Goal: Transaction & Acquisition: Purchase product/service

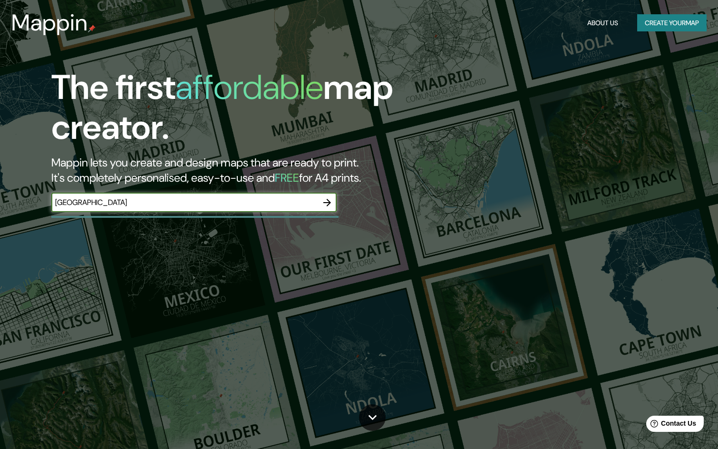
type input "[GEOGRAPHIC_DATA]"
click at [196, 197] on input "[GEOGRAPHIC_DATA]" at bounding box center [184, 202] width 266 height 11
click at [325, 202] on icon "button" at bounding box center [327, 203] width 8 height 8
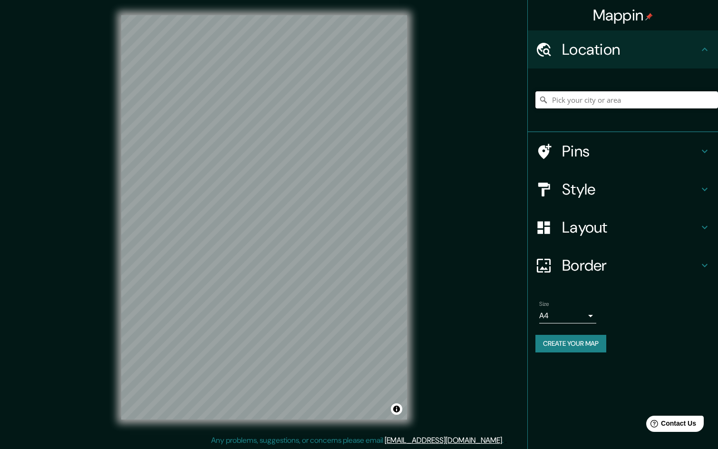
click at [617, 97] on input "Pick your city or area" at bounding box center [626, 99] width 183 height 17
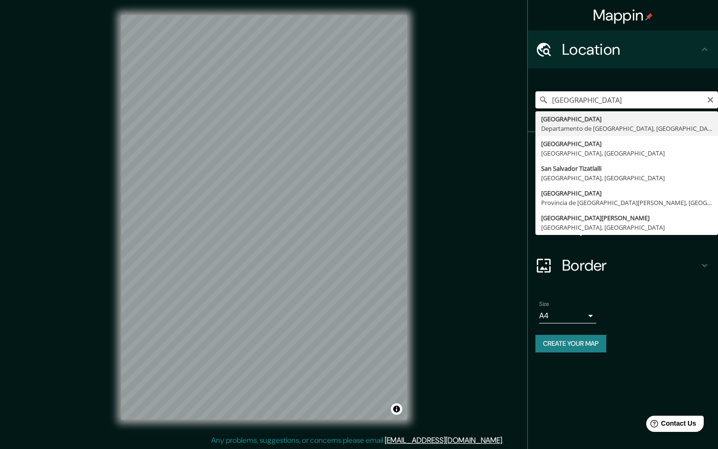
type input "[GEOGRAPHIC_DATA], [GEOGRAPHIC_DATA], [GEOGRAPHIC_DATA]"
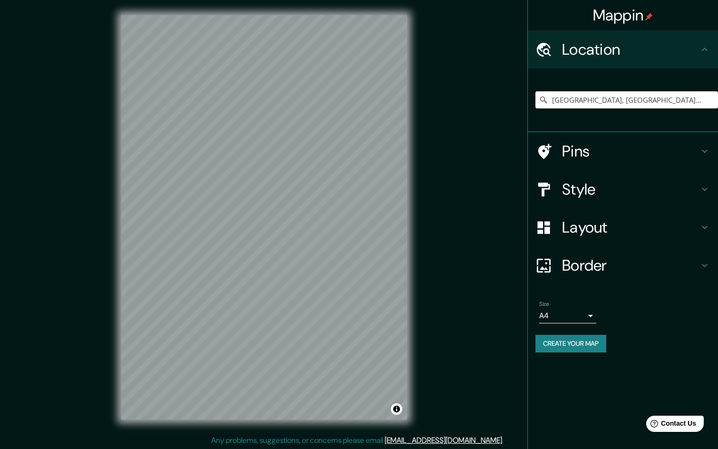
click at [612, 189] on h4 "Style" at bounding box center [630, 189] width 137 height 19
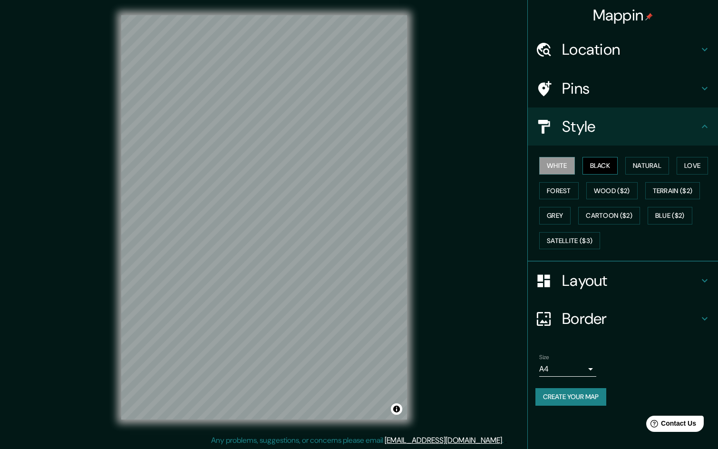
click at [603, 166] on button "Black" at bounding box center [600, 166] width 36 height 18
click at [647, 169] on button "Natural" at bounding box center [647, 166] width 44 height 18
click at [677, 171] on div "White Black Natural Love Forest Wood ($2) Terrain ($2) Grey Cartoon ($2) Blue (…" at bounding box center [626, 203] width 183 height 100
click at [689, 165] on button "Love" at bounding box center [692, 166] width 31 height 18
click at [560, 188] on button "Forest" at bounding box center [558, 191] width 39 height 18
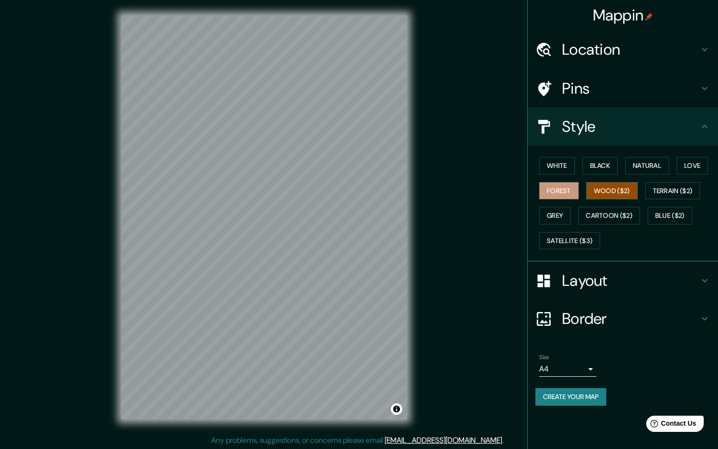
click at [604, 190] on button "Wood ($2)" at bounding box center [611, 191] width 51 height 18
click at [675, 190] on button "Terrain ($2)" at bounding box center [672, 191] width 55 height 18
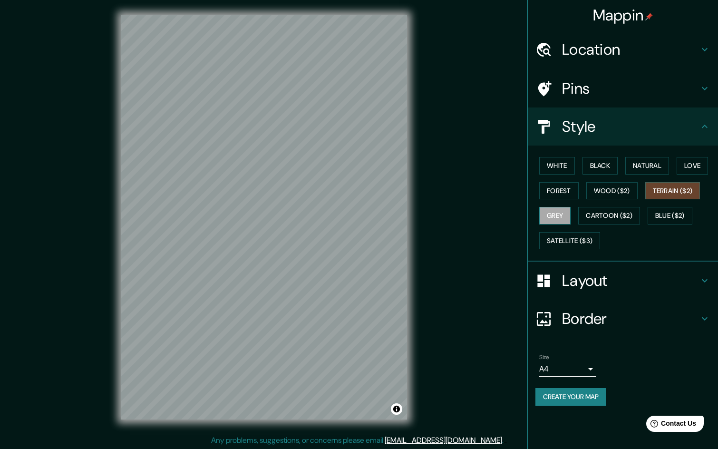
click at [559, 216] on button "Grey" at bounding box center [554, 216] width 31 height 18
click at [303, 162] on div at bounding box center [303, 160] width 8 height 8
click at [577, 240] on button "Satellite ($3)" at bounding box center [569, 241] width 61 height 18
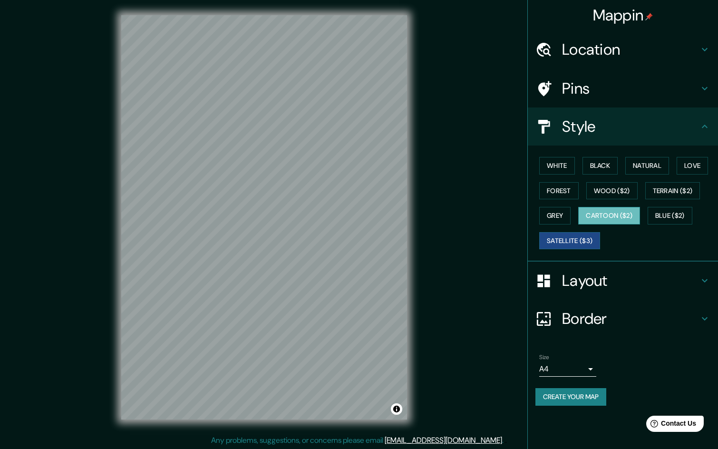
click at [604, 219] on button "Cartoon ($2)" at bounding box center [609, 216] width 62 height 18
click at [660, 219] on button "Blue ($2)" at bounding box center [670, 216] width 45 height 18
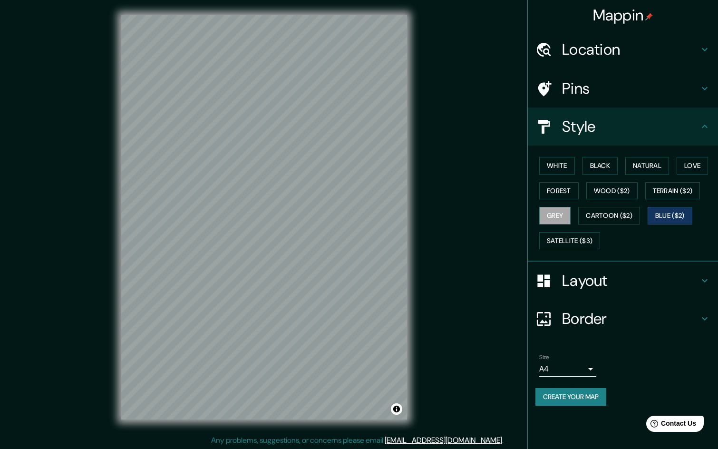
click at [547, 217] on button "Grey" at bounding box center [554, 216] width 31 height 18
click at [604, 165] on button "Black" at bounding box center [600, 166] width 36 height 18
click at [644, 166] on button "Natural" at bounding box center [647, 166] width 44 height 18
click at [628, 170] on button "Natural" at bounding box center [647, 166] width 44 height 18
click at [626, 170] on div "White Black Natural Love Forest Wood ($2) Terrain ($2) Grey Cartoon ($2) Blue (…" at bounding box center [626, 203] width 183 height 100
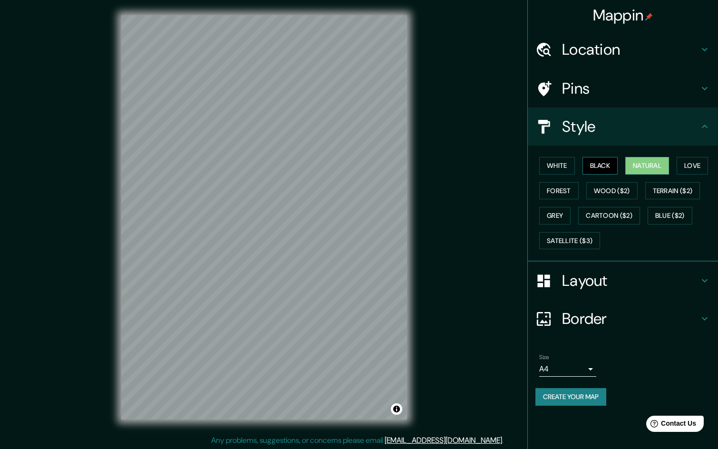
click at [610, 169] on button "Black" at bounding box center [600, 166] width 36 height 18
click at [583, 367] on body "Mappin Location [GEOGRAPHIC_DATA], [GEOGRAPHIC_DATA], [GEOGRAPHIC_DATA] Pins St…" at bounding box center [359, 224] width 718 height 449
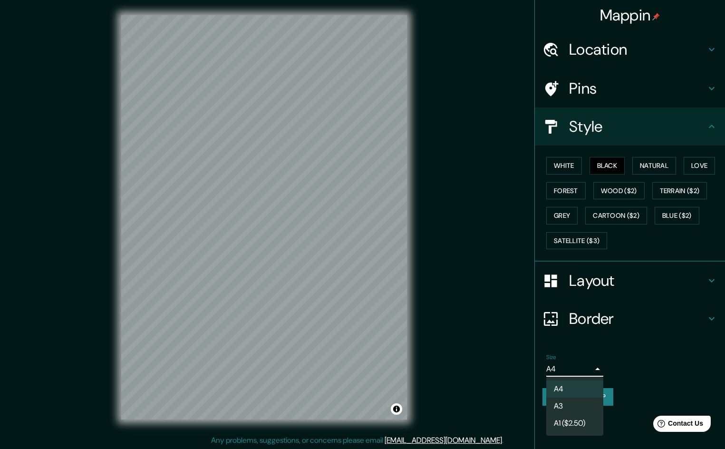
click at [586, 423] on li "A1 ($2.50)" at bounding box center [574, 423] width 57 height 17
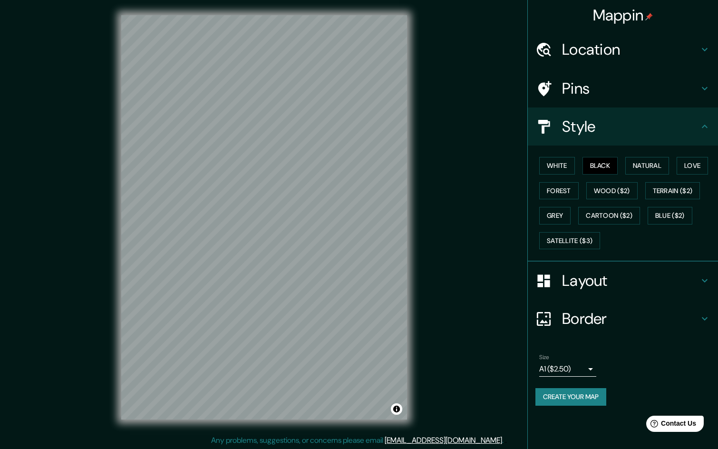
click at [574, 376] on body "Mappin Location [GEOGRAPHIC_DATA], [GEOGRAPHIC_DATA], [GEOGRAPHIC_DATA] Pins St…" at bounding box center [359, 224] width 718 height 449
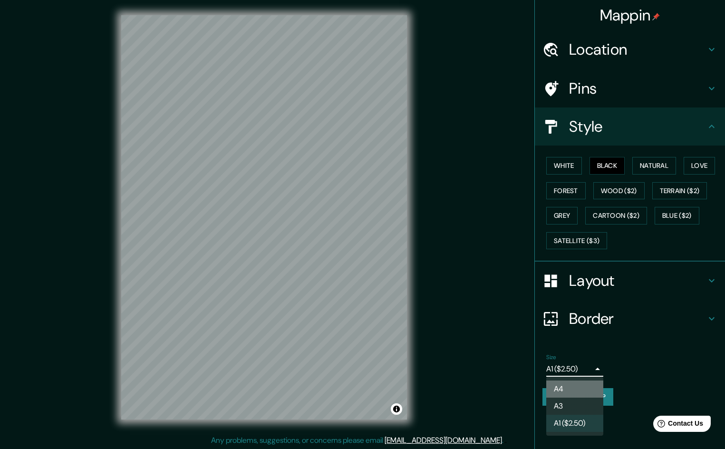
click at [566, 387] on li "A4" at bounding box center [574, 388] width 57 height 17
type input "single"
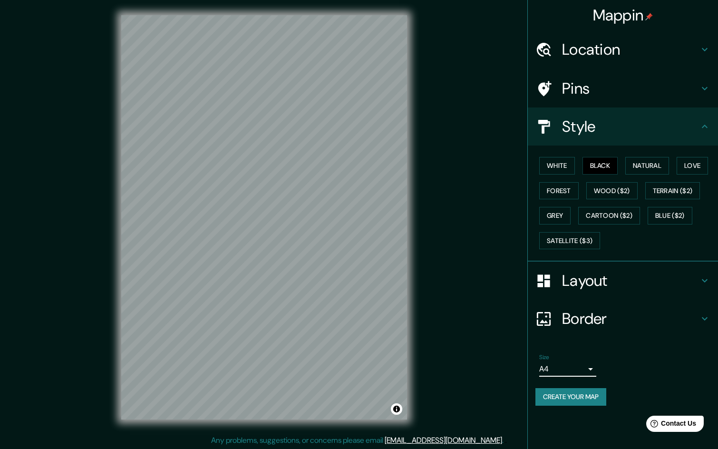
click at [604, 291] on div "Layout" at bounding box center [623, 280] width 190 height 38
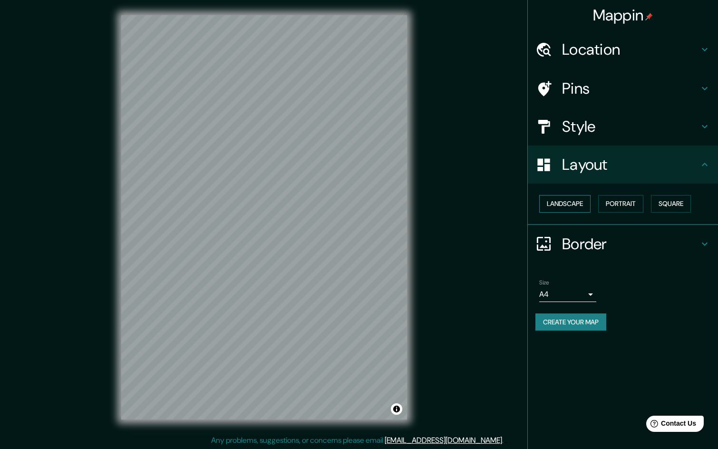
click at [573, 208] on button "Landscape" at bounding box center [564, 204] width 51 height 18
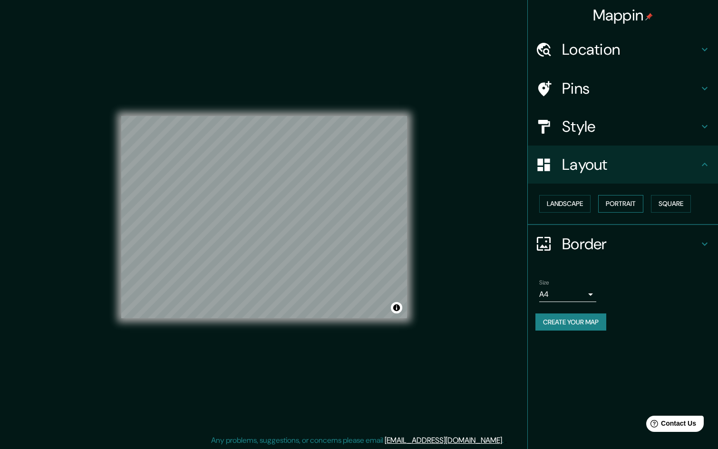
click at [622, 207] on button "Portrait" at bounding box center [620, 204] width 45 height 18
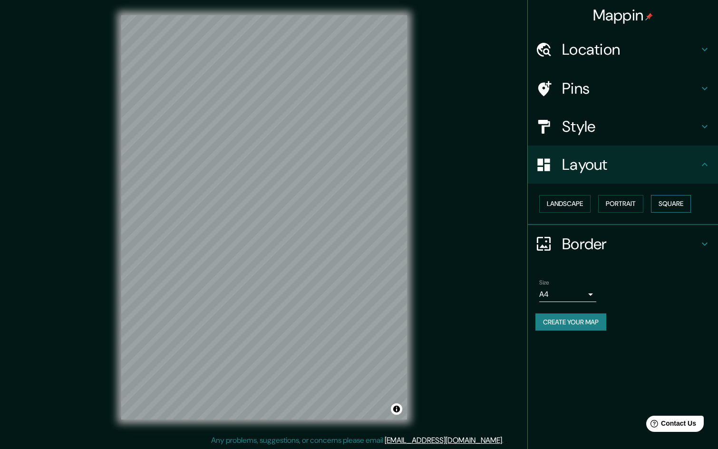
click at [677, 206] on button "Square" at bounding box center [671, 204] width 40 height 18
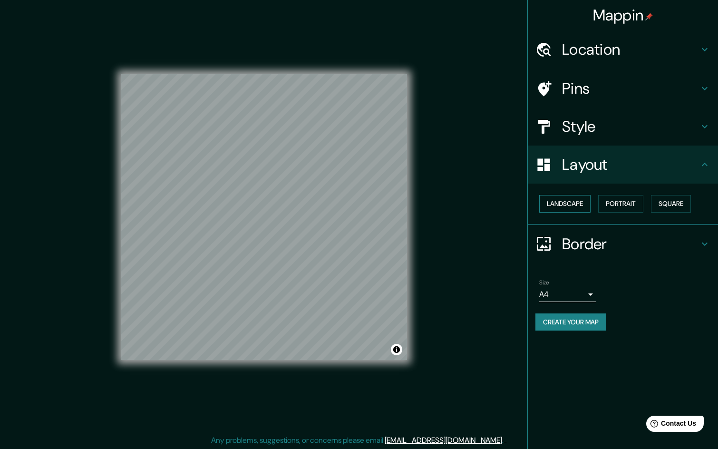
click at [562, 208] on button "Landscape" at bounding box center [564, 204] width 51 height 18
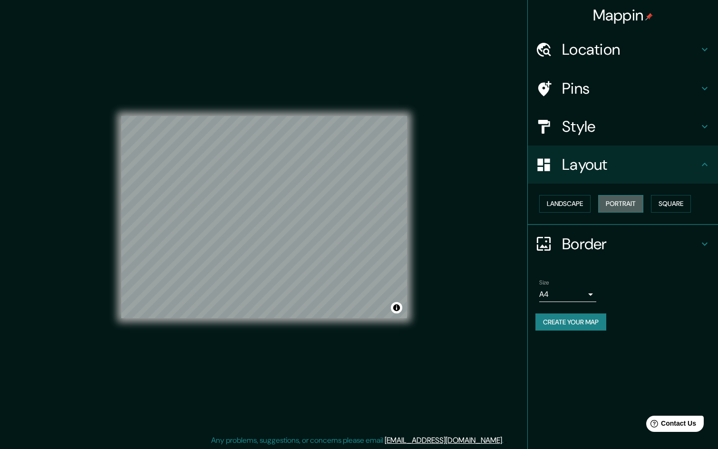
click at [634, 206] on button "Portrait" at bounding box center [620, 204] width 45 height 18
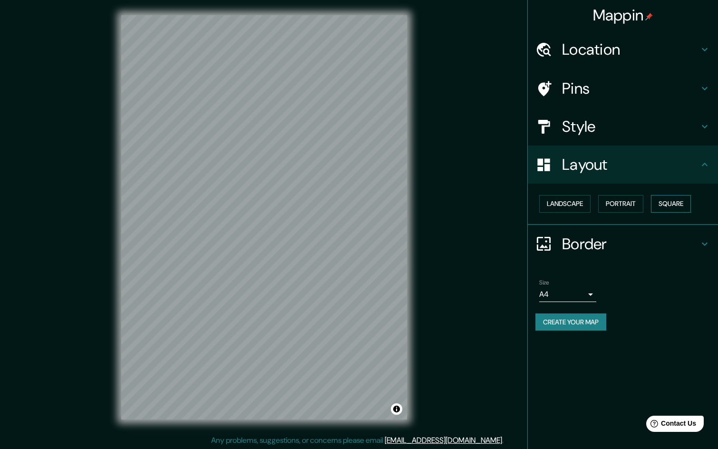
click at [676, 202] on button "Square" at bounding box center [671, 204] width 40 height 18
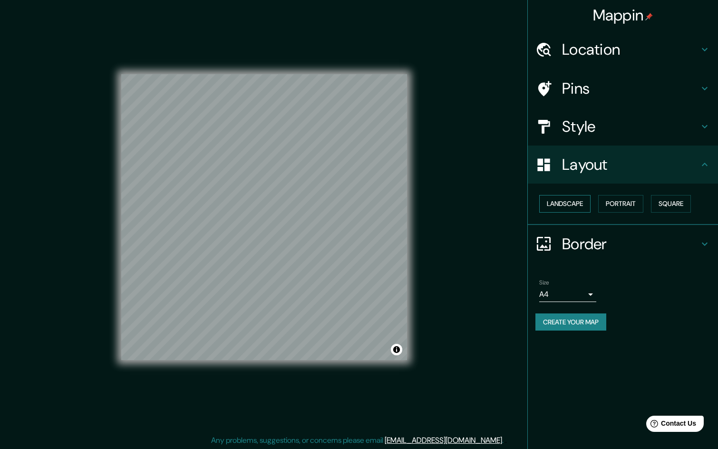
click at [584, 205] on button "Landscape" at bounding box center [564, 204] width 51 height 18
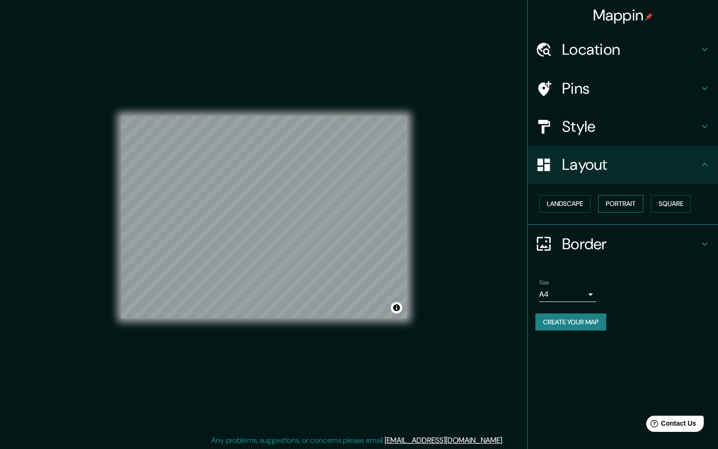
click at [616, 207] on button "Portrait" at bounding box center [620, 204] width 45 height 18
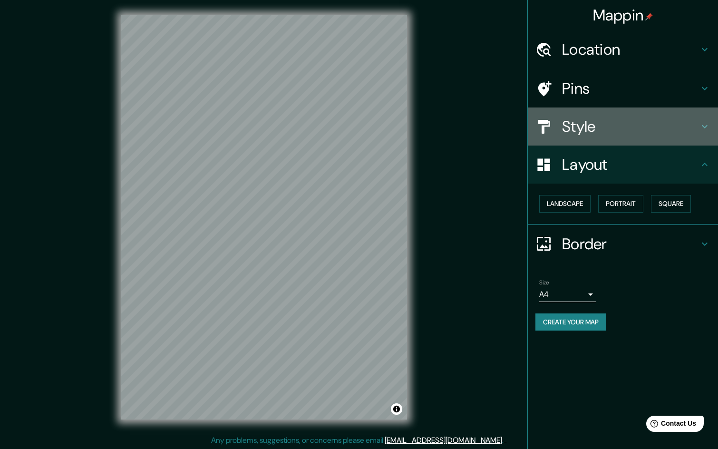
click at [596, 125] on h4 "Style" at bounding box center [630, 126] width 137 height 19
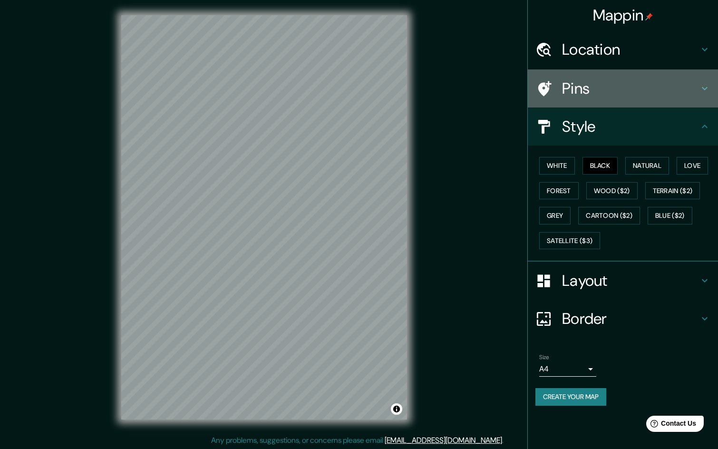
click at [598, 87] on h4 "Pins" at bounding box center [630, 88] width 137 height 19
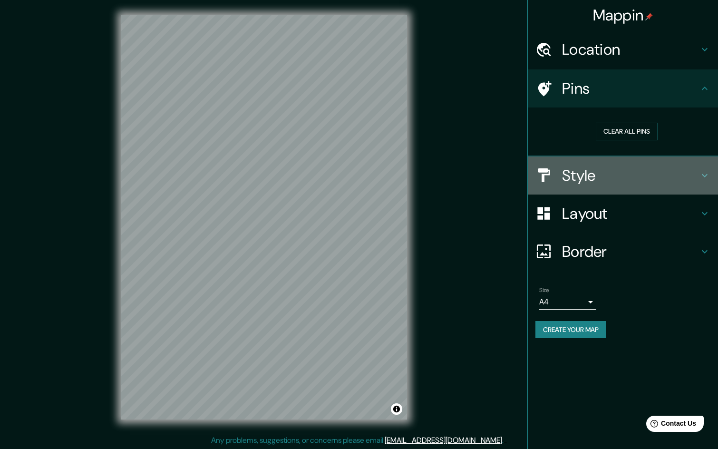
click at [586, 172] on h4 "Style" at bounding box center [630, 175] width 137 height 19
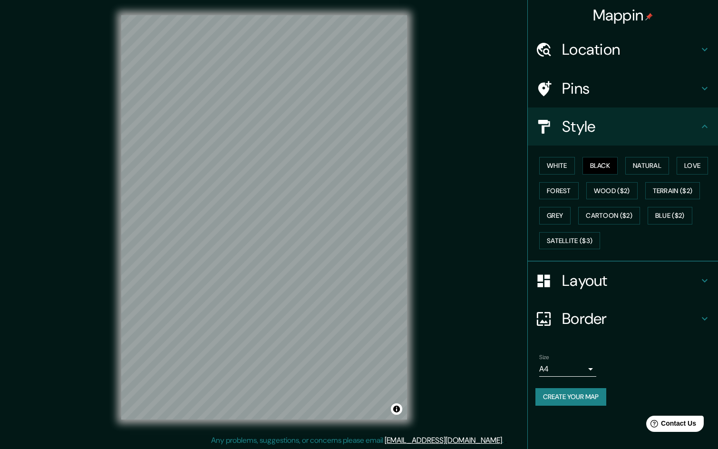
click at [599, 277] on h4 "Layout" at bounding box center [630, 280] width 137 height 19
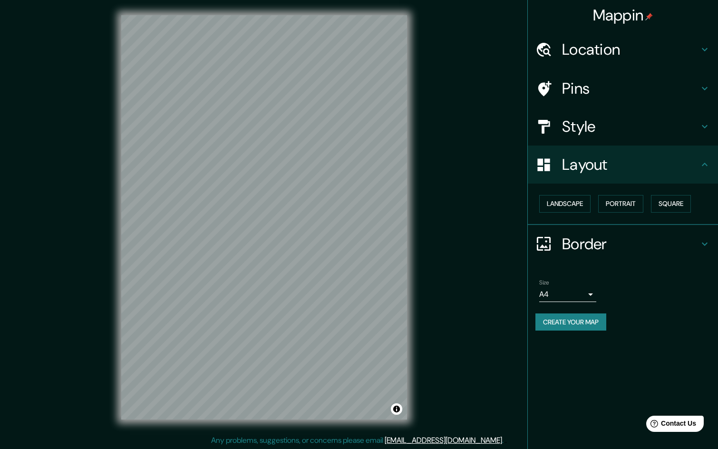
click at [592, 247] on h4 "Border" at bounding box center [630, 243] width 137 height 19
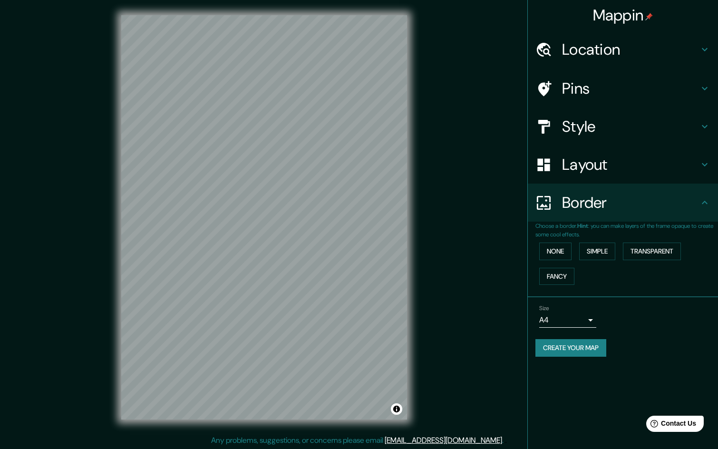
click at [429, 246] on div "Mappin Location [GEOGRAPHIC_DATA], [GEOGRAPHIC_DATA], [GEOGRAPHIC_DATA] Pins St…" at bounding box center [359, 225] width 718 height 450
